Goal: Task Accomplishment & Management: Manage account settings

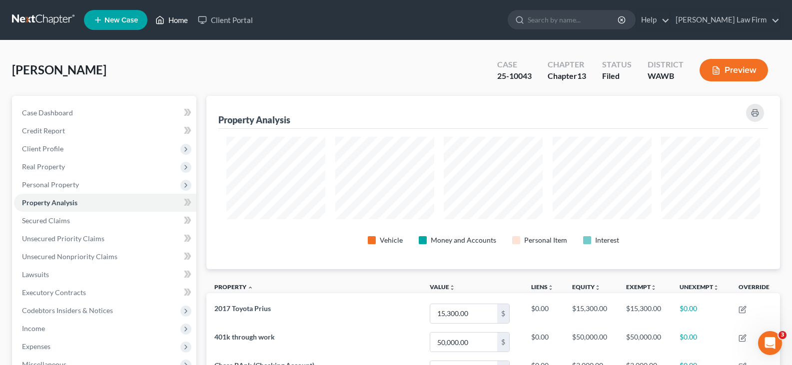
click at [183, 17] on link "Home" at bounding box center [171, 20] width 42 height 18
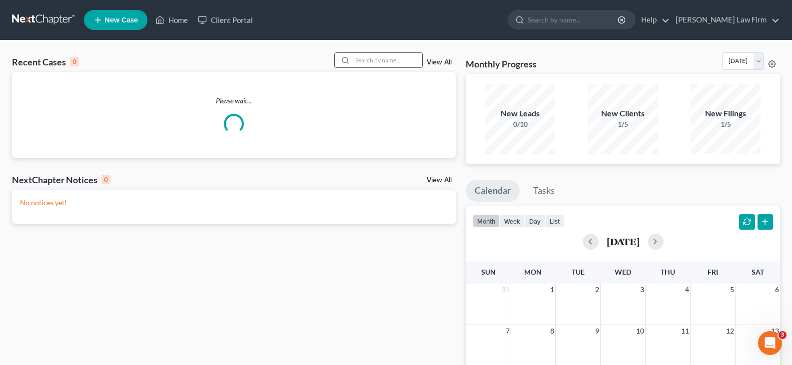
click at [390, 56] on input "search" at bounding box center [387, 60] width 70 height 14
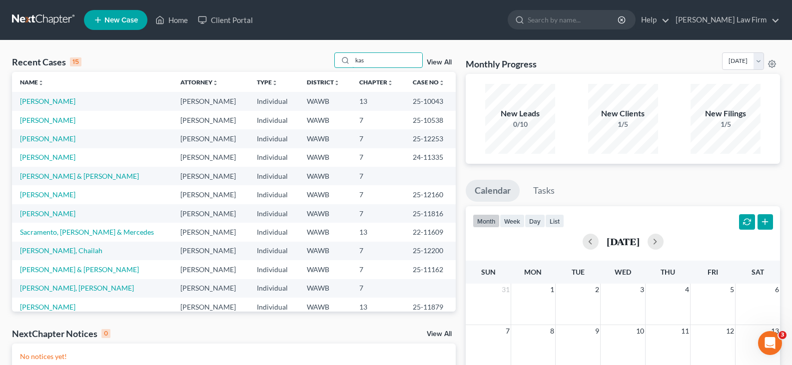
type input "kas"
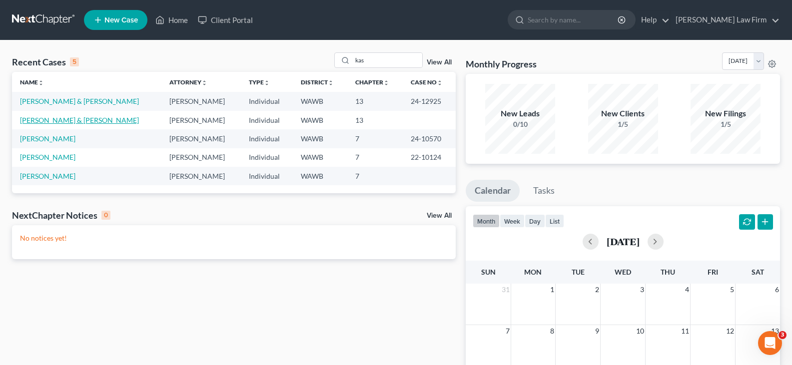
click at [75, 120] on link "[PERSON_NAME] & [PERSON_NAME]" at bounding box center [79, 120] width 119 height 8
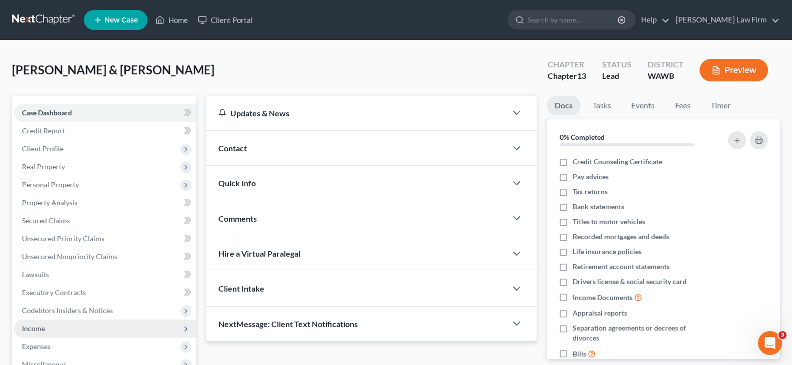
click at [58, 332] on span "Income" at bounding box center [105, 329] width 182 height 18
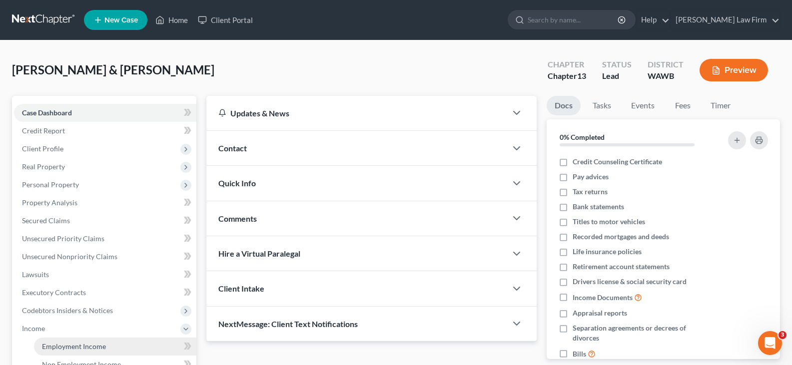
click at [94, 348] on span "Employment Income" at bounding box center [74, 346] width 64 height 8
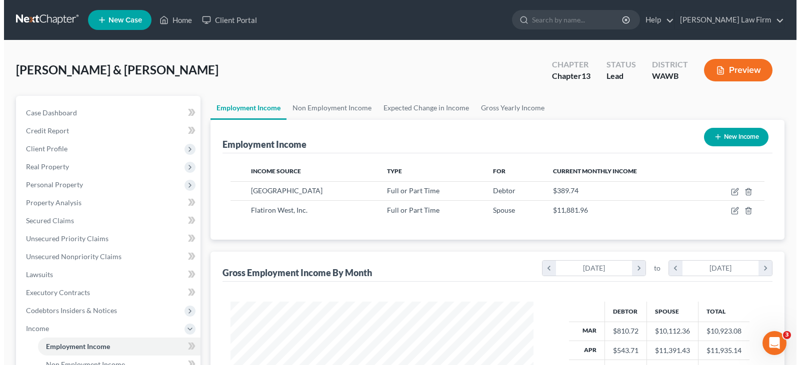
scroll to position [179, 323]
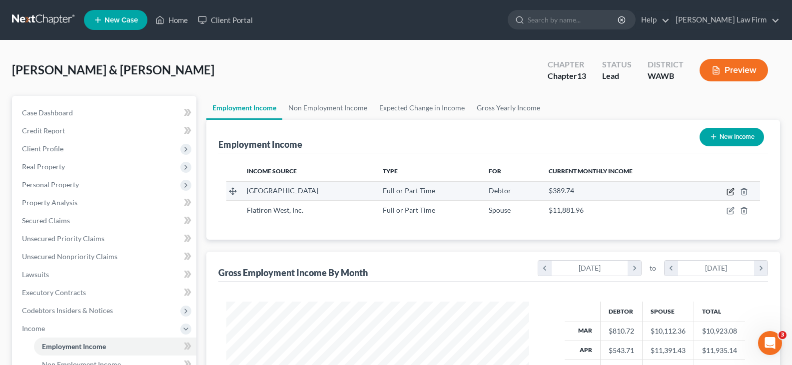
click at [730, 189] on icon "button" at bounding box center [730, 192] width 6 height 6
select select "0"
select select "50"
select select "2"
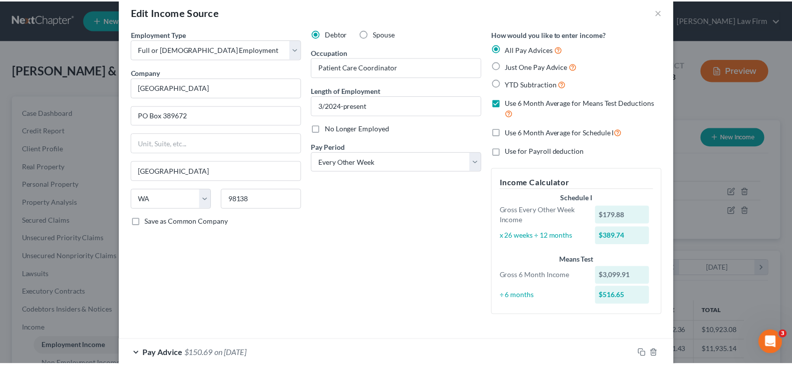
scroll to position [0, 0]
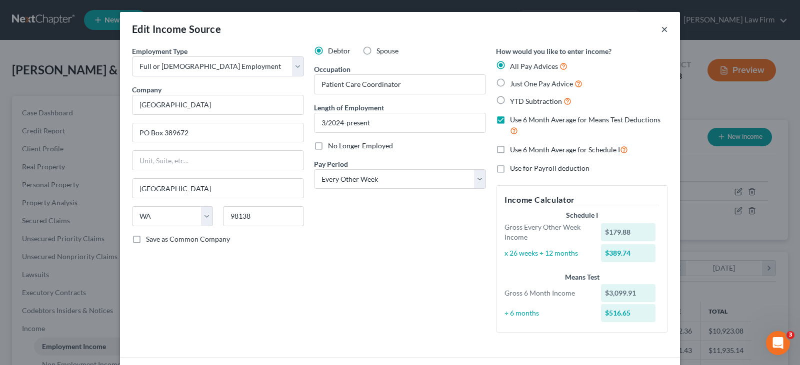
click at [661, 30] on button "×" at bounding box center [664, 29] width 7 height 12
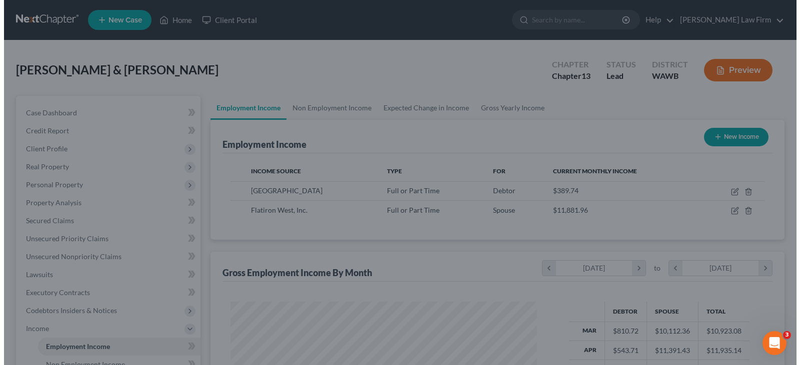
scroll to position [499637, 499493]
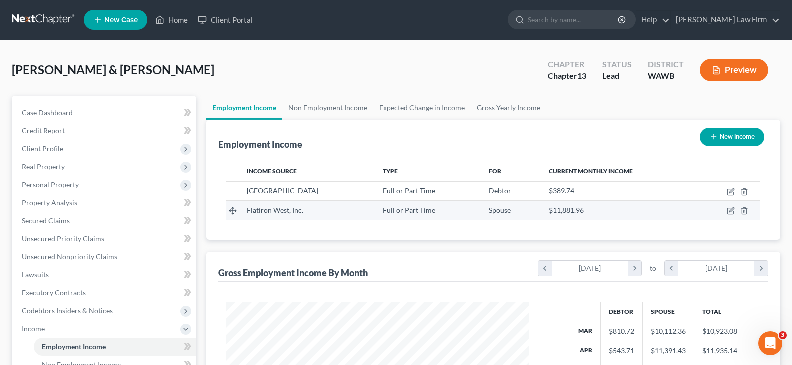
click at [347, 207] on div "Flatiron West, Inc." at bounding box center [307, 210] width 120 height 10
click at [729, 212] on icon "button" at bounding box center [731, 210] width 4 height 4
select select "0"
select select "50"
select select "3"
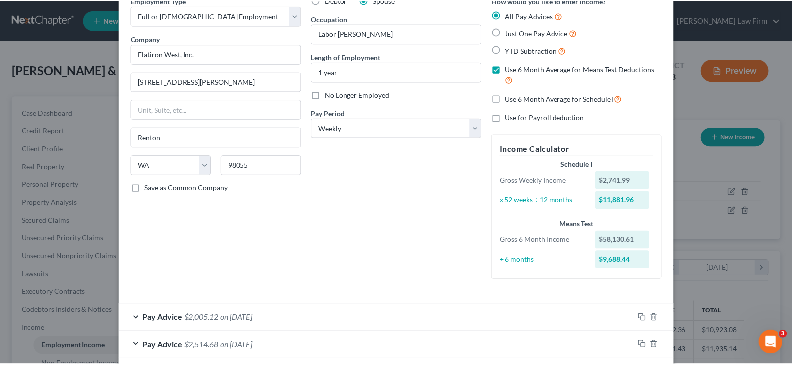
scroll to position [0, 0]
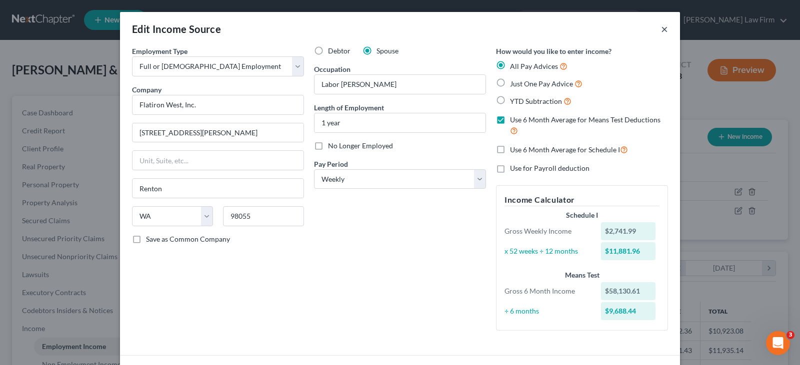
click at [661, 30] on button "×" at bounding box center [664, 29] width 7 height 12
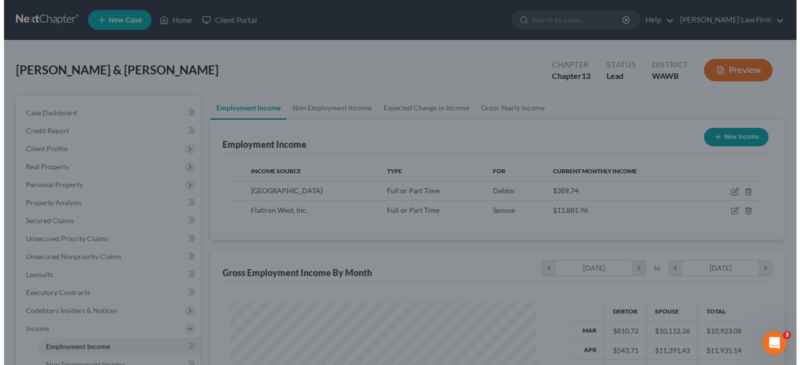
scroll to position [499637, 499493]
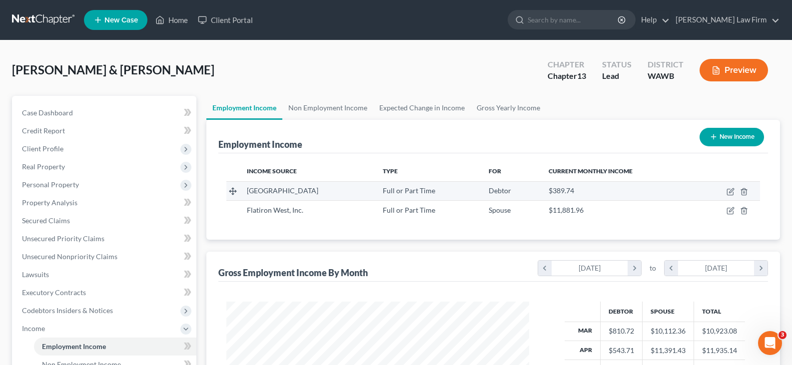
click at [481, 195] on td "Full or Part Time" at bounding box center [428, 190] width 106 height 19
click at [481, 191] on td "Full or Part Time" at bounding box center [428, 190] width 106 height 19
click at [728, 190] on icon "button" at bounding box center [731, 192] width 8 height 8
select select "0"
select select "50"
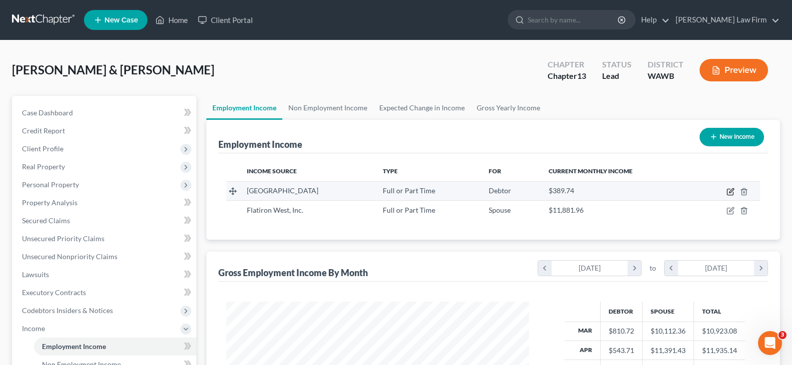
select select "2"
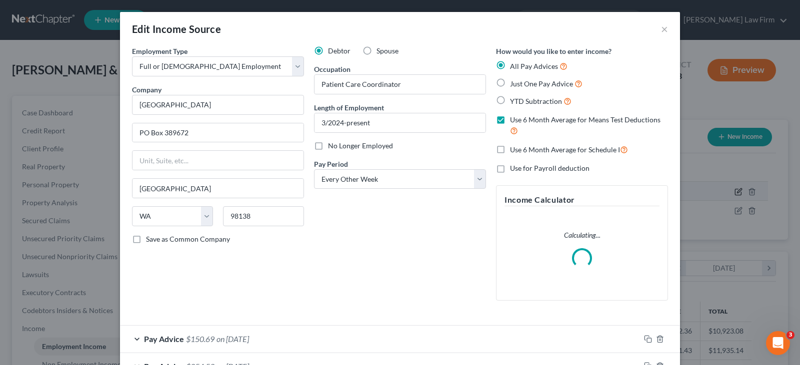
scroll to position [179, 326]
